Goal: Feedback & Contribution: Contribute content

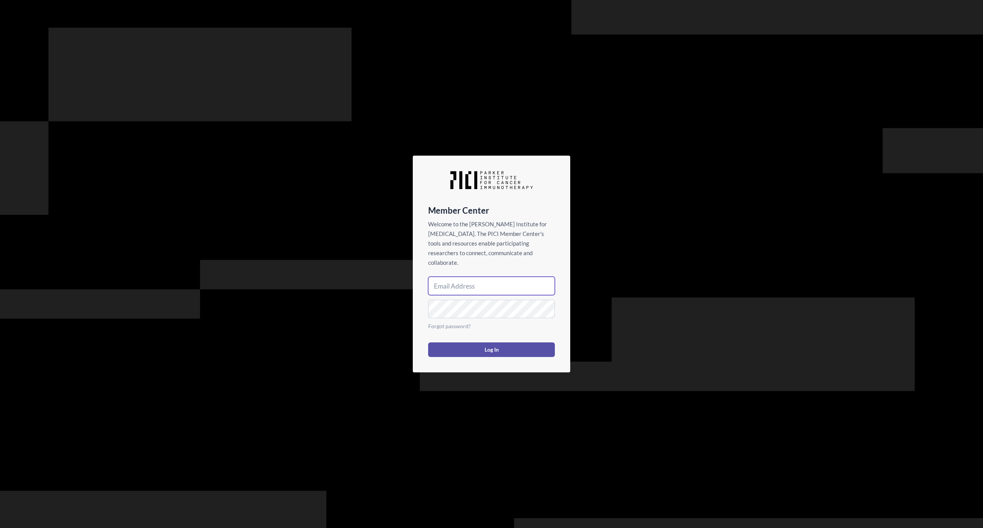
type input "jpixley@parkerici.org"
click at [497, 346] on button "Log In" at bounding box center [491, 349] width 127 height 15
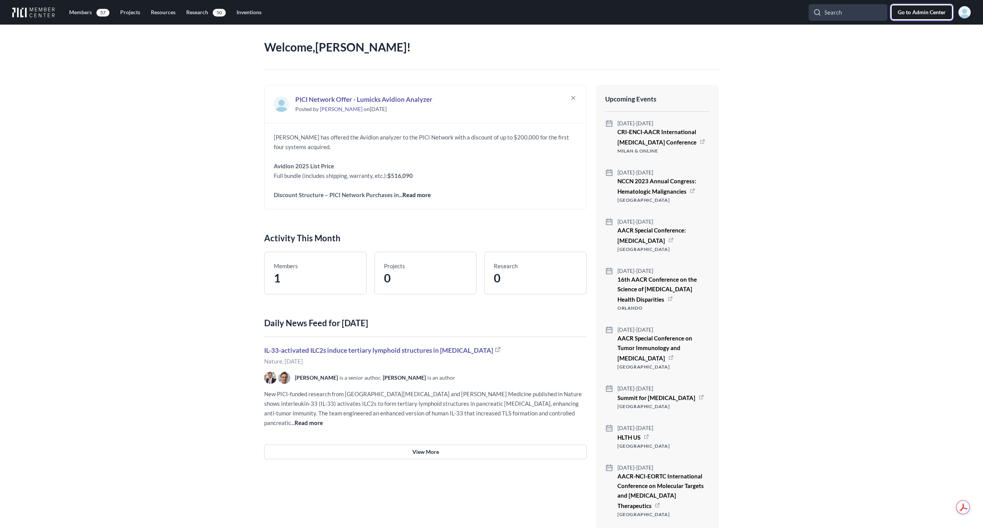
click at [928, 11] on span "Admin Center" at bounding box center [928, 12] width 33 height 8
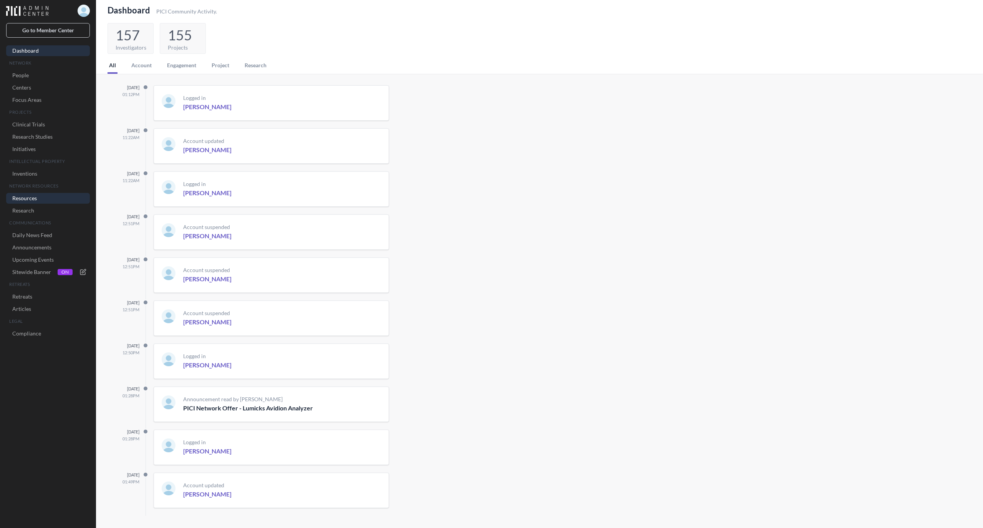
click at [28, 201] on link "Resources" at bounding box center [48, 198] width 84 height 11
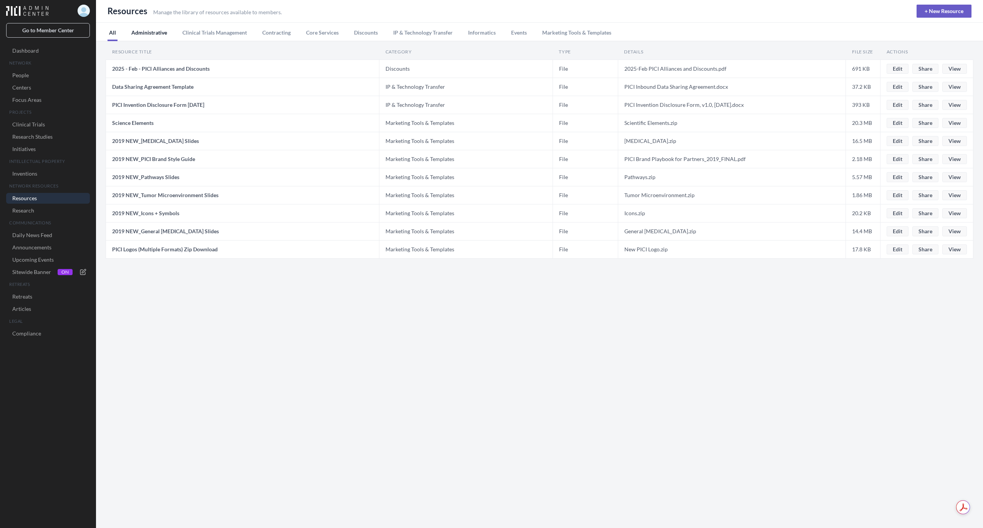
click at [148, 34] on button "Administrative" at bounding box center [149, 32] width 39 height 18
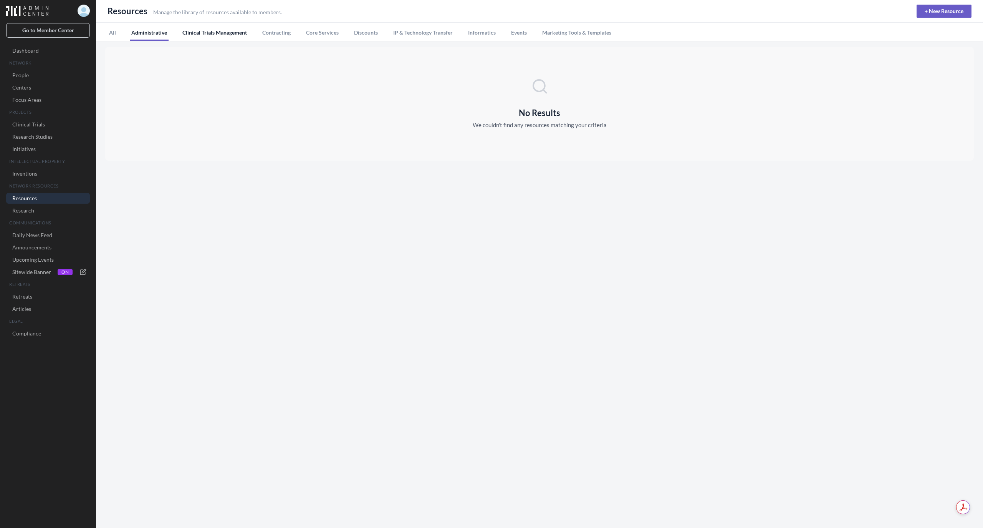
click at [222, 31] on button "Clinical Trials Management" at bounding box center [215, 32] width 68 height 18
click at [283, 31] on button "Contracting" at bounding box center [276, 32] width 31 height 18
click at [331, 32] on button "Core Services" at bounding box center [322, 32] width 36 height 18
click at [365, 30] on button "Discounts" at bounding box center [365, 32] width 27 height 18
click at [429, 31] on button "IP & Technology Transfer" at bounding box center [423, 32] width 63 height 18
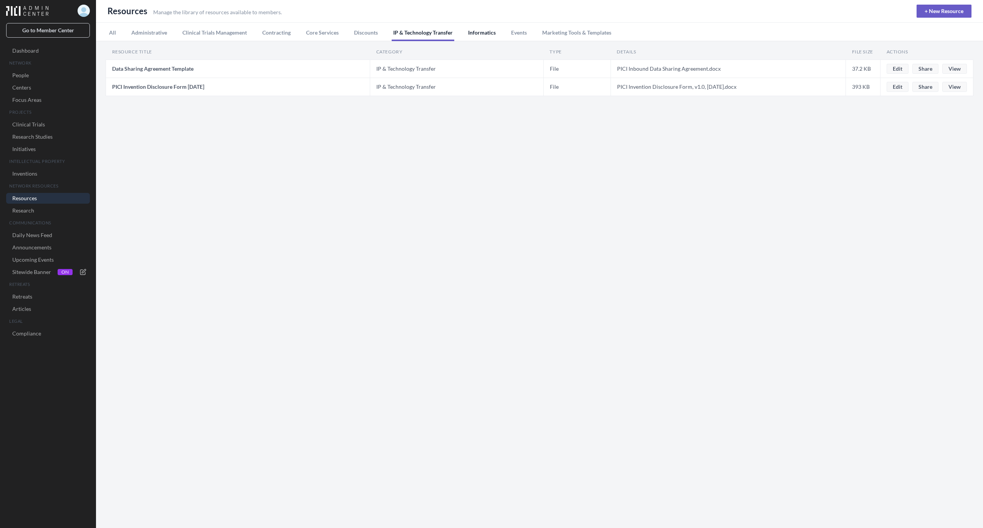
click at [488, 34] on button "Informatics" at bounding box center [481, 32] width 31 height 18
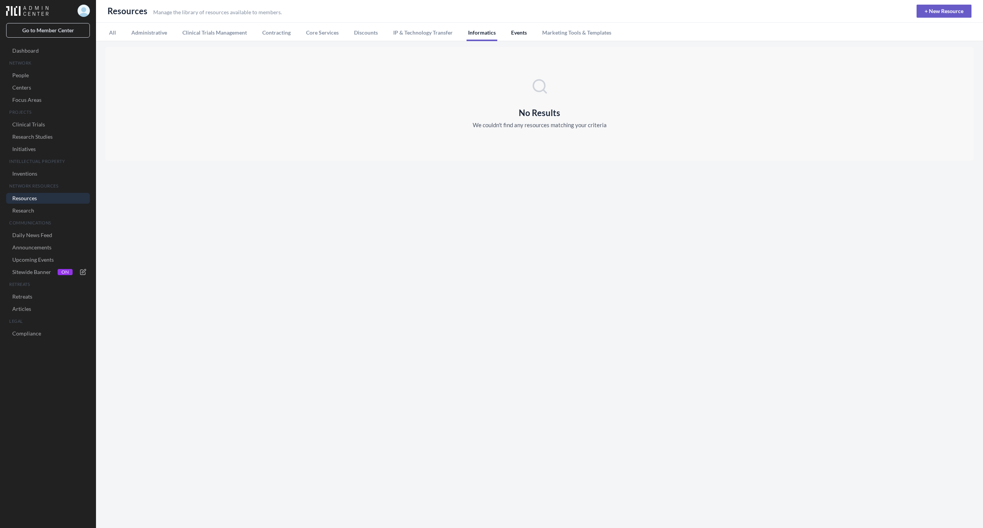
click at [519, 31] on button "Events" at bounding box center [518, 32] width 19 height 18
click at [561, 31] on button "Marketing Tools & Templates" at bounding box center [577, 32] width 72 height 18
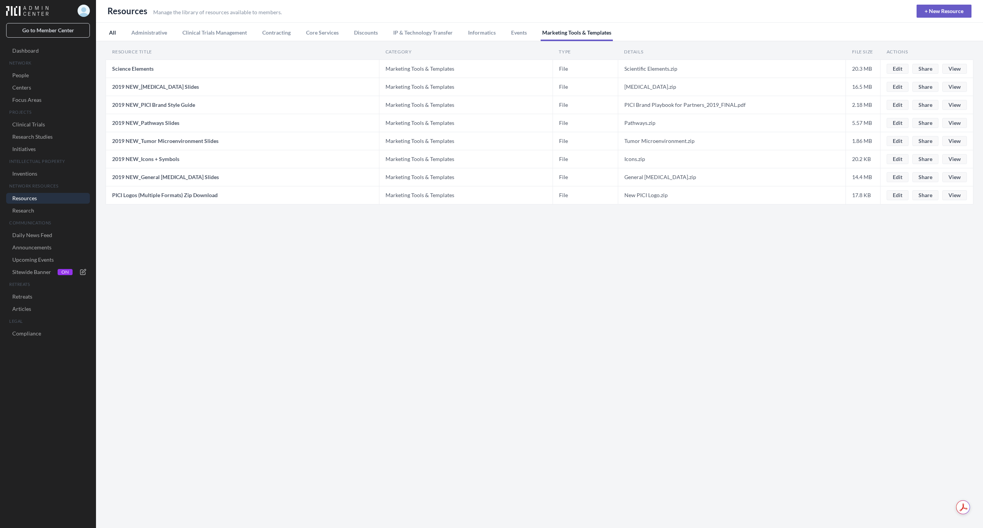
click at [110, 32] on button "All" at bounding box center [112, 32] width 10 height 18
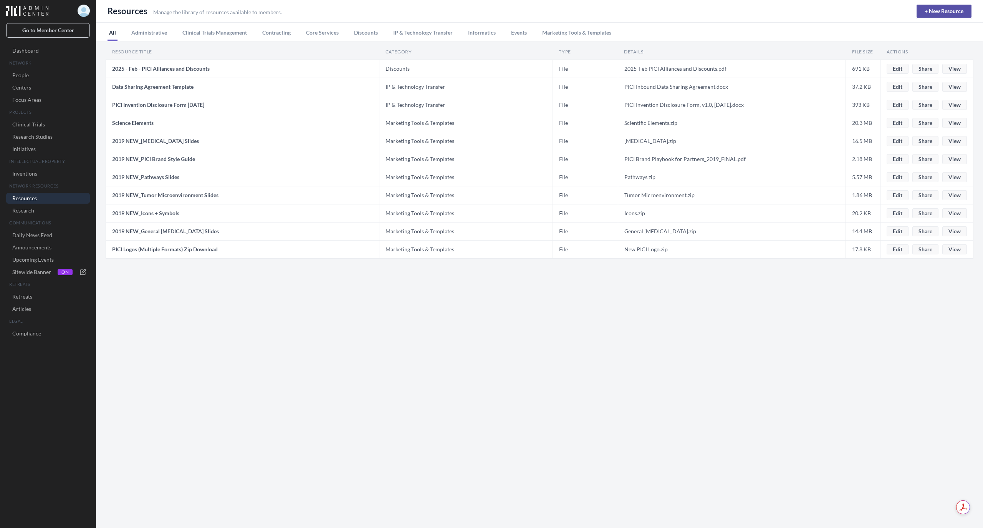
click at [959, 12] on link "+ New Resource" at bounding box center [943, 11] width 55 height 13
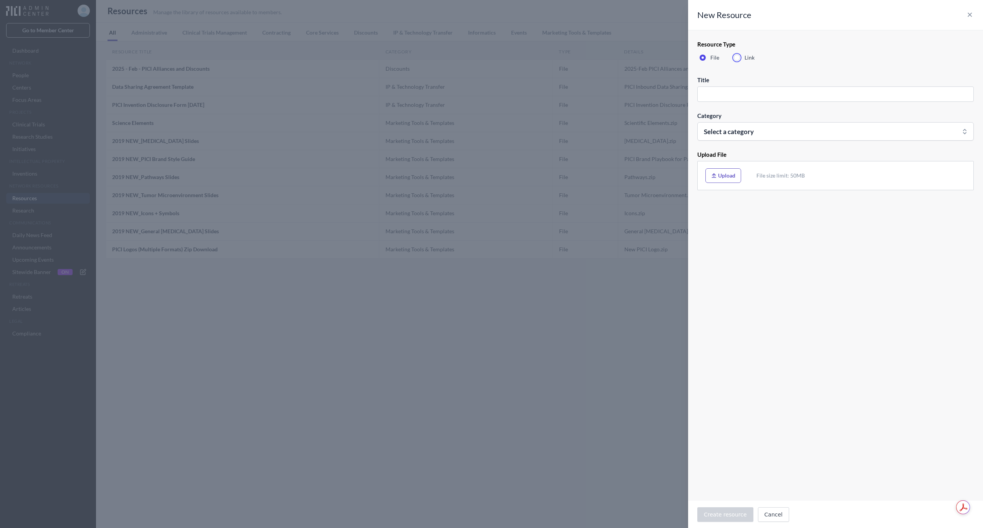
click at [741, 57] on div "Link" at bounding box center [742, 60] width 23 height 12
click at [760, 134] on button "Select a category" at bounding box center [835, 131] width 276 height 18
click at [754, 283] on button "Marketing Tools & Templates" at bounding box center [741, 281] width 86 height 16
click at [736, 93] on input "Title" at bounding box center [835, 93] width 276 height 15
click at [738, 173] on input "Link" at bounding box center [835, 168] width 276 height 15
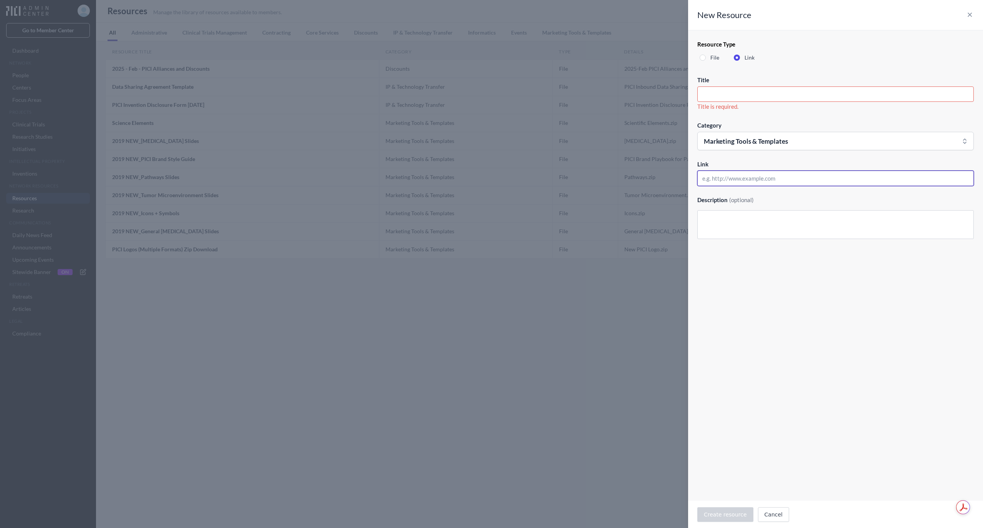
paste input "https://brand.parkerici.org/"
type input "https://brand.parkerici.org/"
click at [745, 91] on input "Title" at bounding box center [835, 93] width 276 height 15
paste input "PICI Brand Essentials"
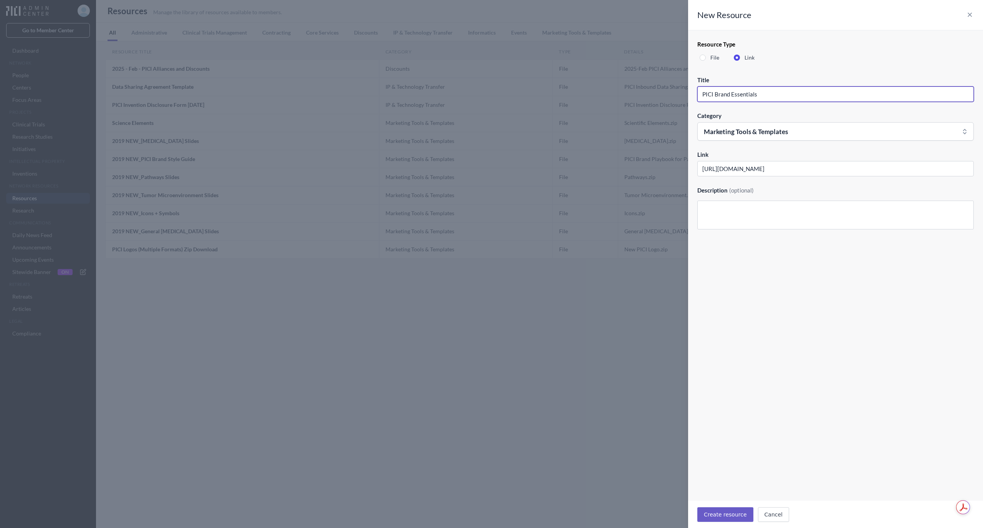
type input "PICI Brand Essentials"
click at [804, 212] on textarea "Description (optional)" at bounding box center [835, 214] width 276 height 29
paste textarea "Welcome to the resource hub for PICI's visual identity. These assets provide qu…"
drag, startPoint x: 743, startPoint y: 208, endPoint x: 668, endPoint y: 206, distance: 74.1
click at [668, 206] on div "New Resource Close panel Resource Type File Link Title PICI Brand Essentials Ca…" at bounding box center [491, 264] width 983 height 528
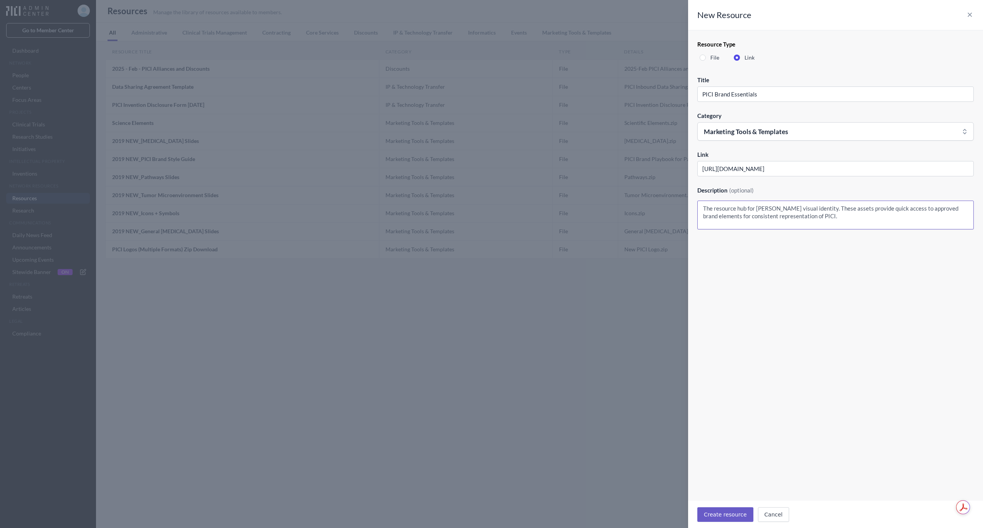
drag, startPoint x: 822, startPoint y: 209, endPoint x: 812, endPoint y: 209, distance: 10.0
click at [812, 209] on textarea "The resource hub for PICI's visual identity. These assets provide quick access …" at bounding box center [835, 214] width 276 height 29
type textarea "The resource hub for PICI's visual identity. Assets available for download prov…"
click at [774, 509] on button "Cancel" at bounding box center [773, 514] width 31 height 15
